Goal: Task Accomplishment & Management: Manage account settings

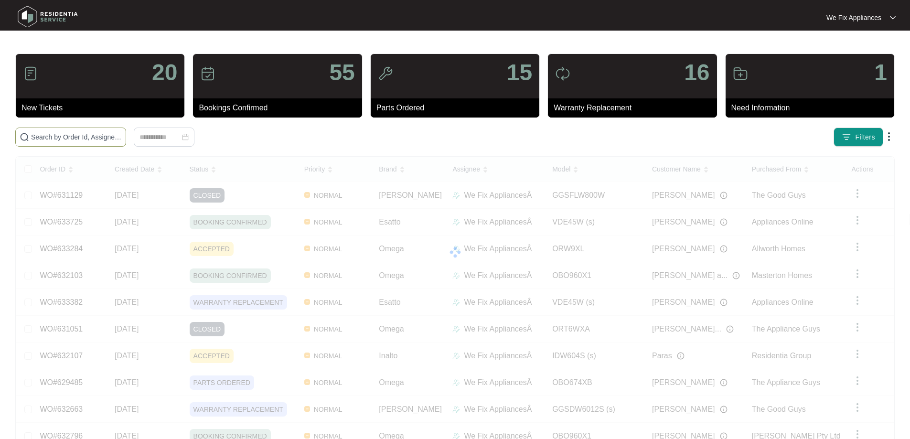
click at [64, 137] on input "text" at bounding box center [76, 137] width 91 height 11
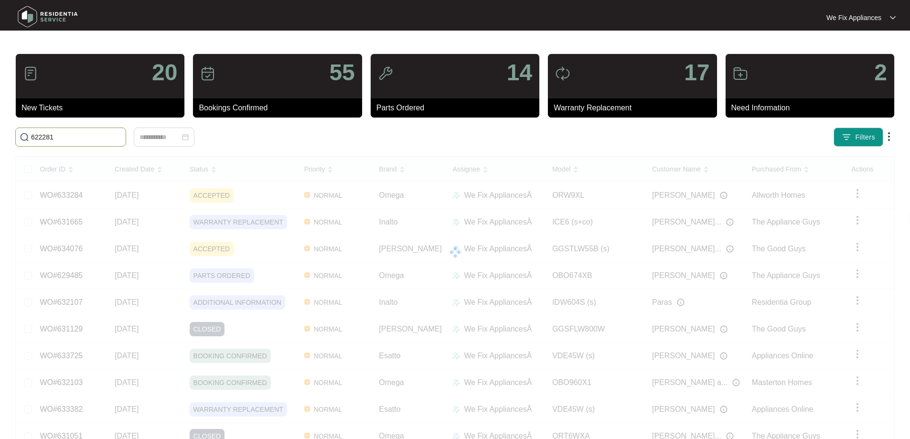
type input "622281"
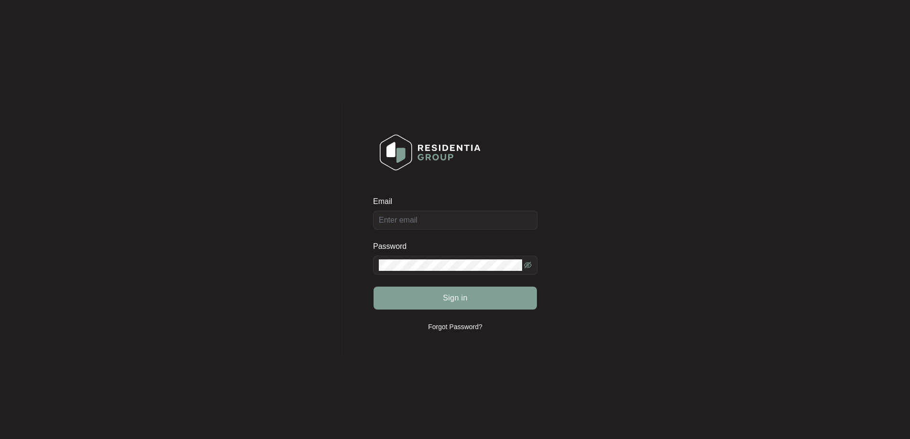
drag, startPoint x: 438, startPoint y: 226, endPoint x: 446, endPoint y: 227, distance: 7.7
click at [438, 227] on div "Email" at bounding box center [455, 212] width 164 height 33
click at [453, 213] on input "Email" at bounding box center [455, 220] width 164 height 19
type input "service@wefixappliances.com.au"
click at [498, 287] on button "Sign in" at bounding box center [454, 297] width 163 height 23
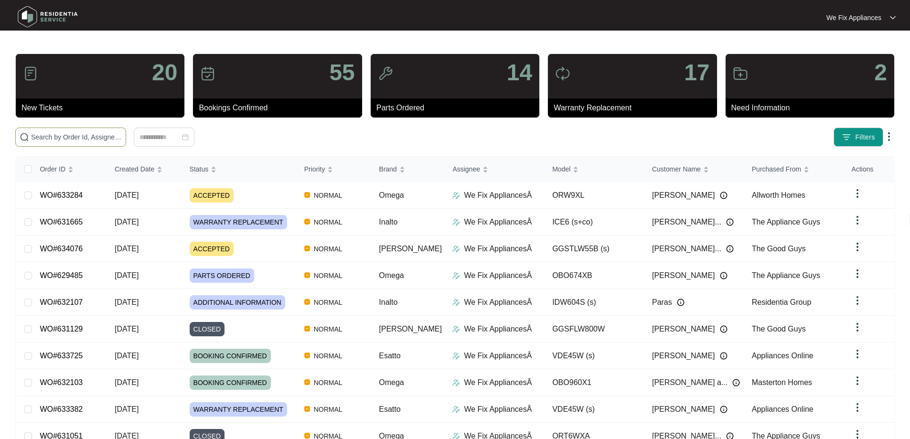
paste input "GGSTLW55B"
type input "GGSTLW55B"
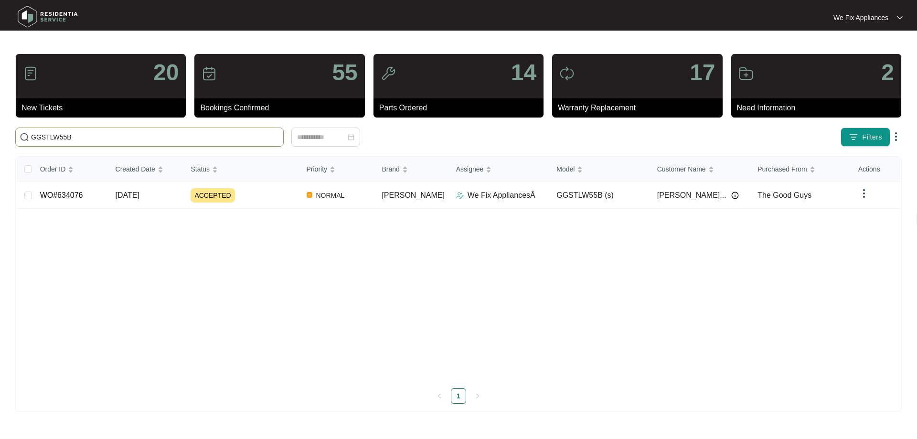
drag, startPoint x: 76, startPoint y: 139, endPoint x: 1, endPoint y: 85, distance: 92.4
click at [0, 121] on main "20 New Tickets 55 Bookings Confirmed 14 Parts Ordered 17 Warranty Replacement 2…" at bounding box center [458, 219] width 917 height 439
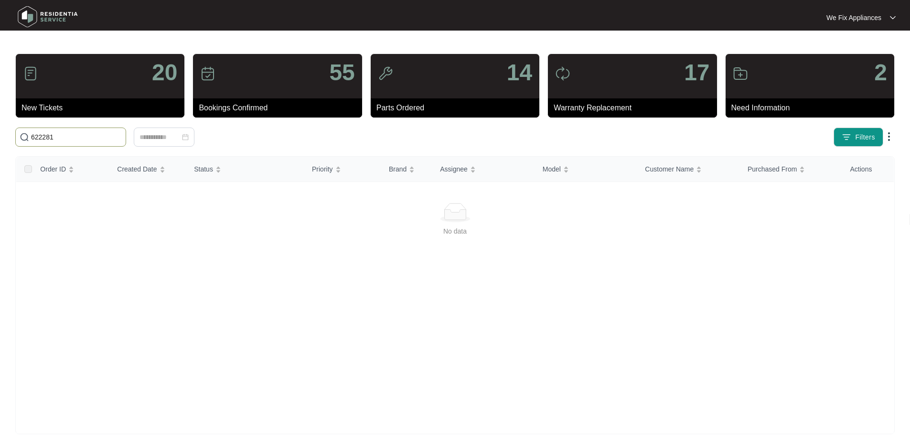
type input "622281"
drag, startPoint x: 91, startPoint y: 132, endPoint x: 11, endPoint y: 141, distance: 80.3
click at [12, 141] on div "622281" at bounding box center [202, 136] width 382 height 19
click at [11, 141] on div "622281" at bounding box center [202, 136] width 382 height 19
drag, startPoint x: 71, startPoint y: 138, endPoint x: 130, endPoint y: 148, distance: 60.0
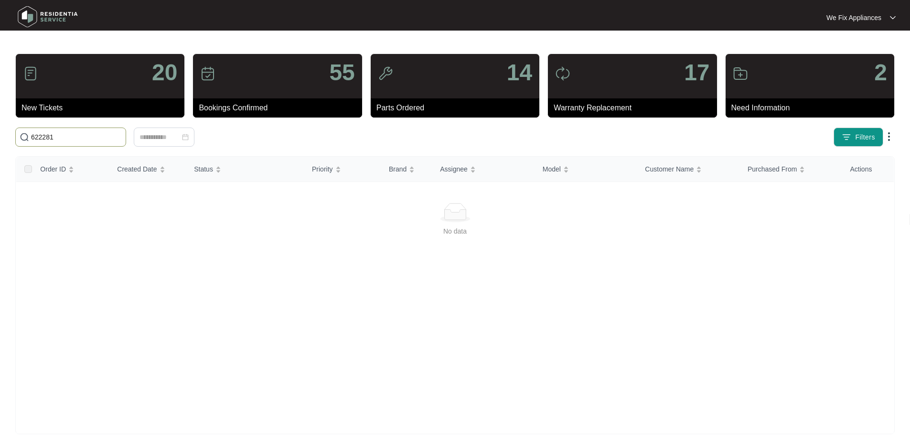
click at [0, 132] on main "20 New Tickets 55 Bookings Confirmed 14 Parts Ordered 17 Warranty Replacement 2…" at bounding box center [455, 224] width 910 height 449
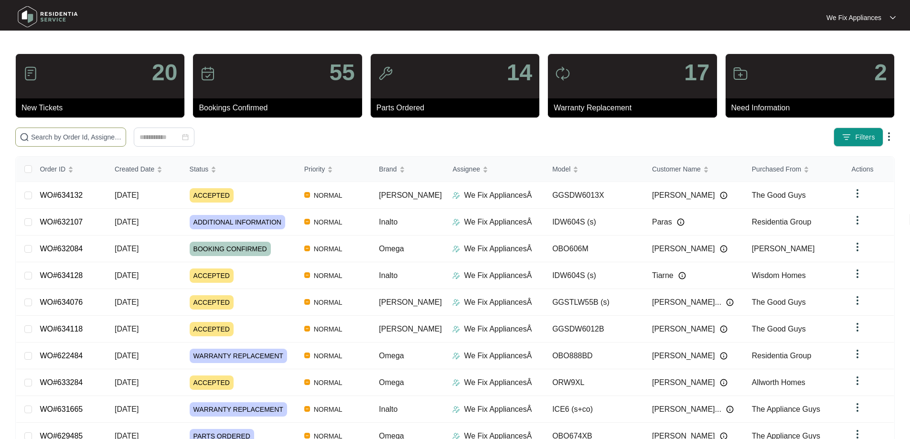
paste input "622484"
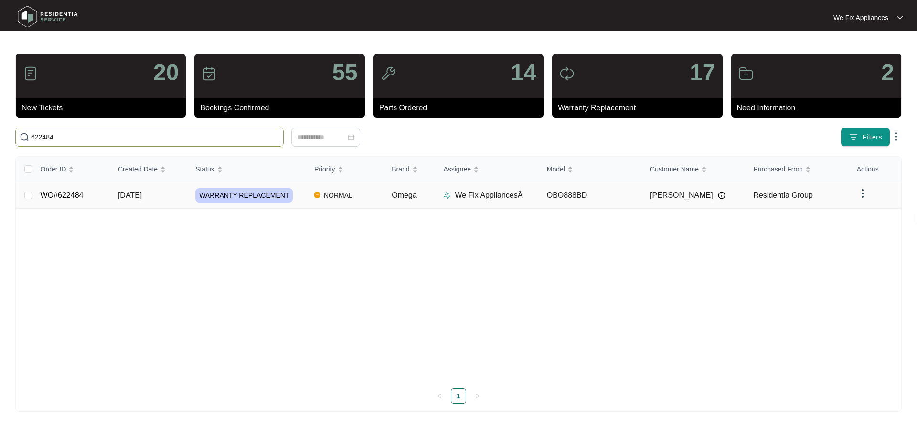
type input "622484"
click at [67, 197] on link "WO#622484" at bounding box center [62, 195] width 43 height 8
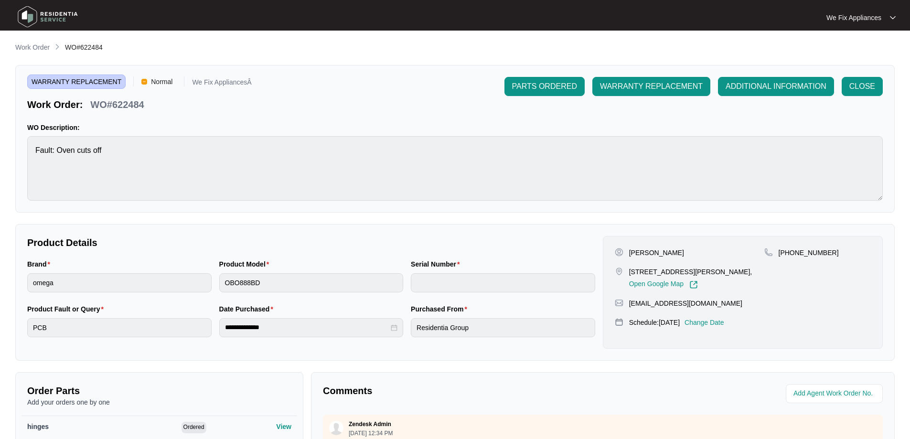
click at [714, 320] on p "Change Date" at bounding box center [704, 323] width 40 height 10
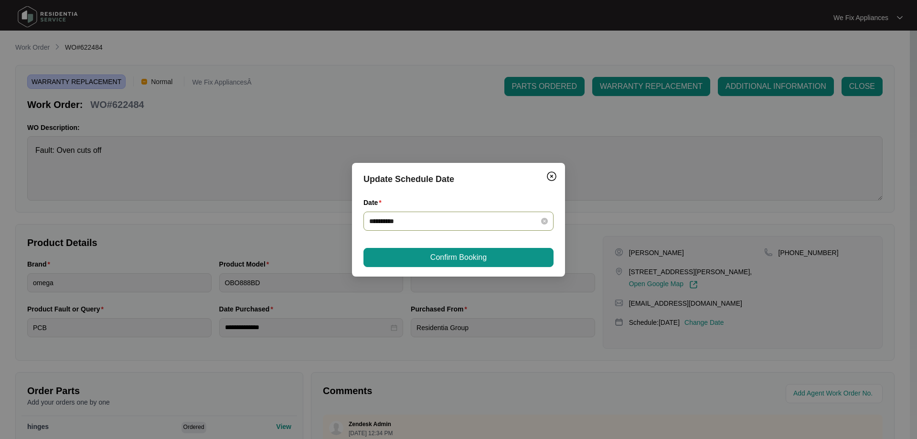
click at [434, 226] on div "**********" at bounding box center [458, 221] width 190 height 19
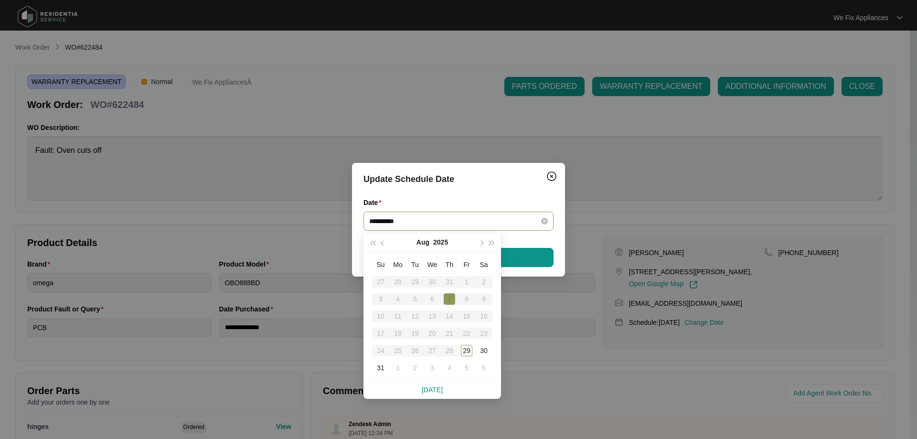
click at [440, 212] on div "**********" at bounding box center [458, 221] width 190 height 19
type input "**********"
click at [434, 371] on div "3" at bounding box center [431, 367] width 11 height 11
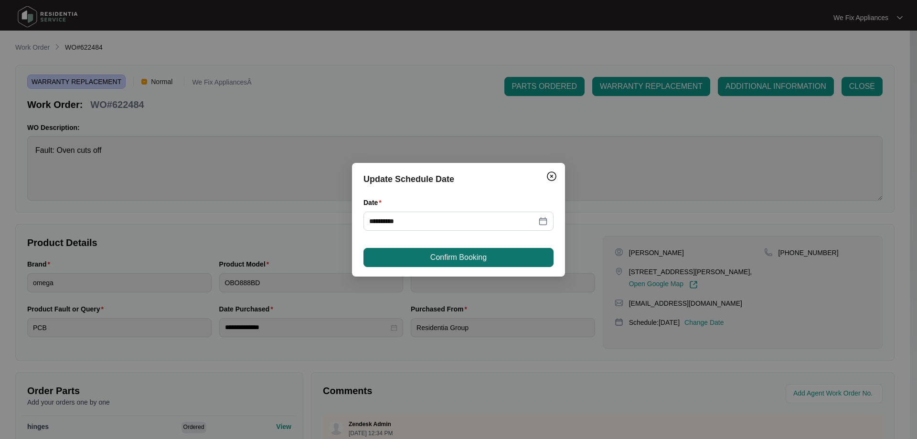
click at [440, 259] on span "Confirm Booking" at bounding box center [458, 257] width 56 height 11
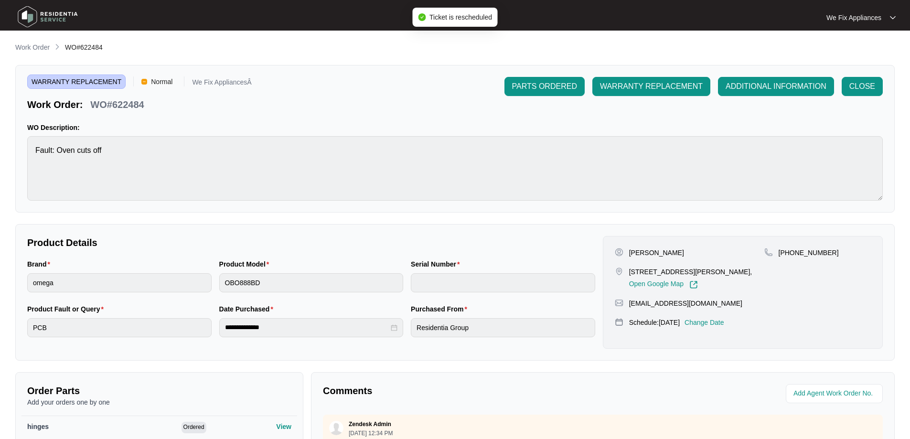
click at [42, 20] on img at bounding box center [47, 16] width 67 height 29
